Goal: Find specific page/section: Find specific page/section

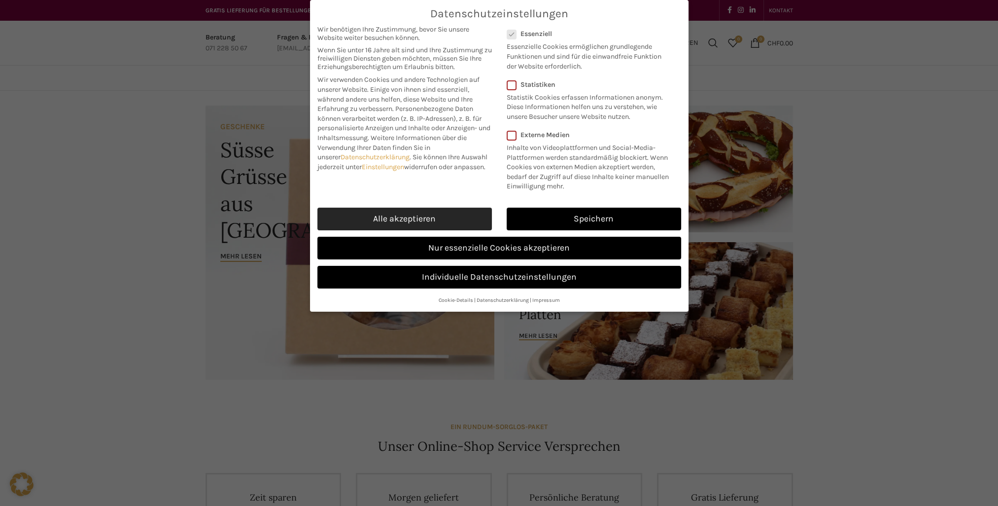
click at [423, 218] on link "Alle akzeptieren" at bounding box center [404, 218] width 174 height 23
checkbox input "true"
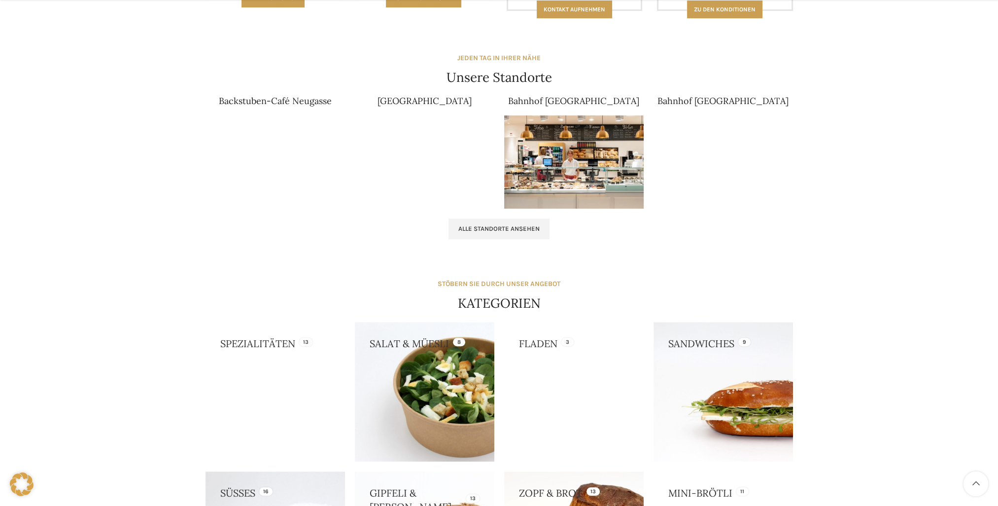
scroll to position [594, 0]
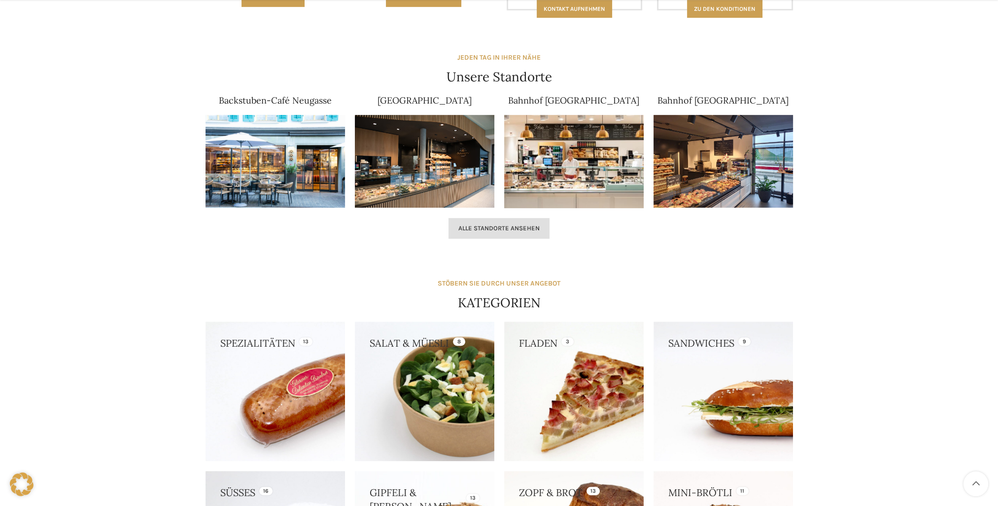
click at [480, 225] on span "Alle Standorte ansehen" at bounding box center [498, 228] width 81 height 8
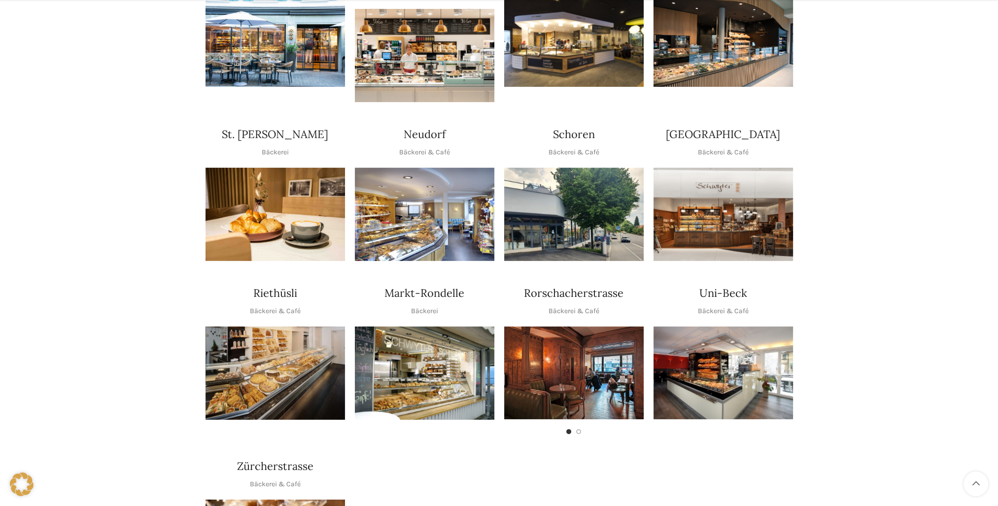
scroll to position [197, 0]
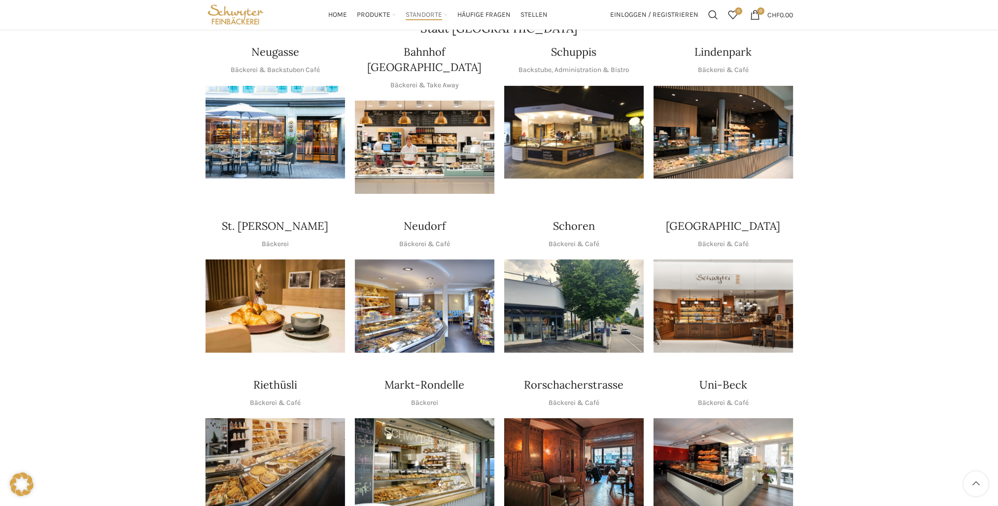
click at [454, 139] on img "1 / 1" at bounding box center [424, 147] width 139 height 93
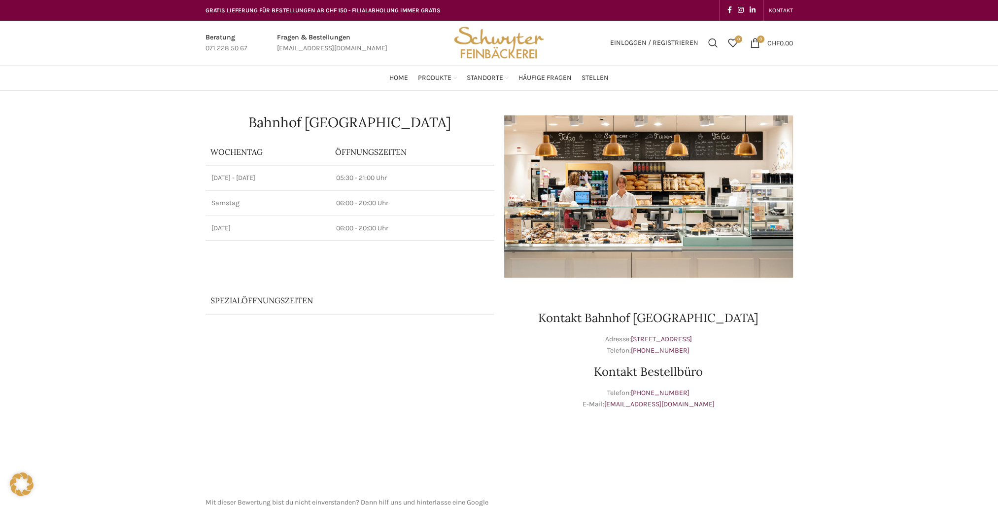
click at [832, 369] on div "Bahnhof [GEOGRAPHIC_DATA] Wochentag ÖFFNUNGSZEITEN [DATE][GEOGRAPHIC_DATA][DATE…" at bounding box center [499, 371] width 998 height 561
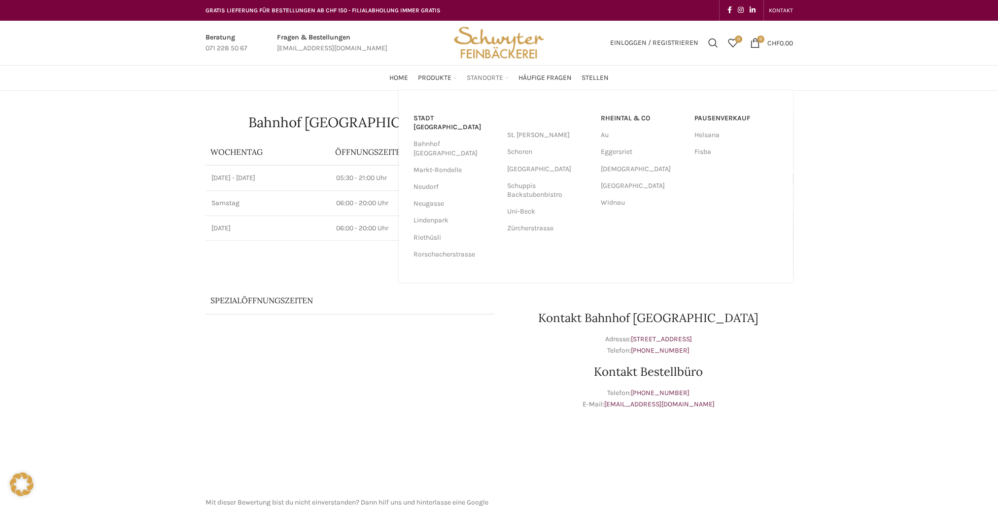
click at [487, 75] on span "Standorte" at bounding box center [485, 77] width 36 height 9
